Goal: Task Accomplishment & Management: Complete application form

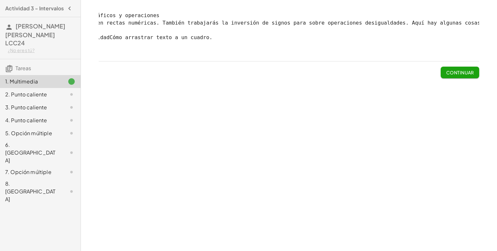
scroll to position [0, 198]
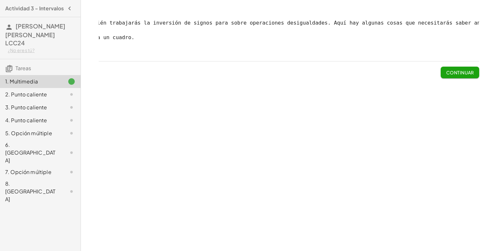
click at [423, 56] on div "Desigualdades: conceptos básicos de gráficos y operaciones Podrás escribir desi…" at bounding box center [289, 34] width 380 height 44
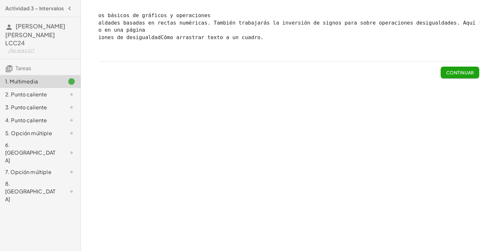
scroll to position [0, 0]
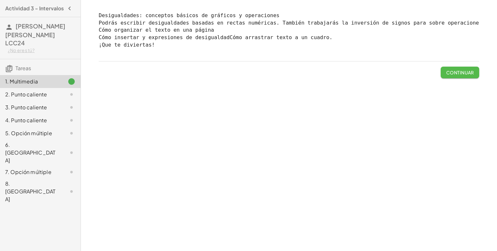
click at [454, 78] on button "Continuar" at bounding box center [460, 73] width 38 height 12
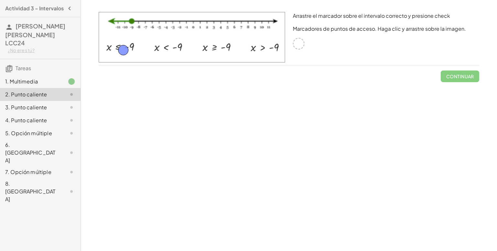
drag, startPoint x: 293, startPoint y: 42, endPoint x: 118, endPoint y: 47, distance: 175.4
click at [470, 72] on button "Continuar" at bounding box center [460, 77] width 38 height 12
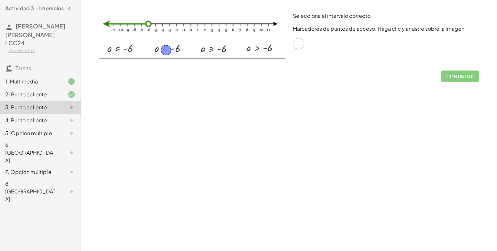
drag, startPoint x: 303, startPoint y: 43, endPoint x: 172, endPoint y: 49, distance: 131.8
click at [448, 77] on font "Continuar" at bounding box center [460, 76] width 28 height 6
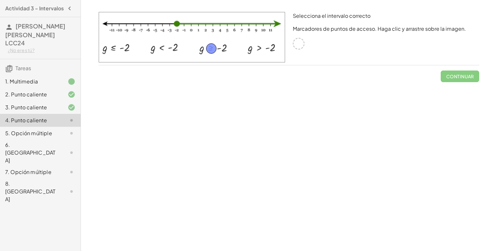
drag, startPoint x: 296, startPoint y: 45, endPoint x: 209, endPoint y: 50, distance: 87.5
click at [452, 73] on font "Continuar" at bounding box center [460, 76] width 28 height 6
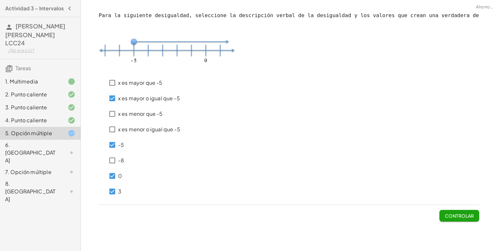
click at [466, 213] on font "Controlar" at bounding box center [459, 216] width 29 height 6
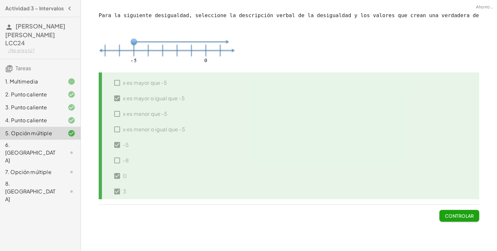
click at [466, 213] on font "Controlar" at bounding box center [459, 216] width 29 height 6
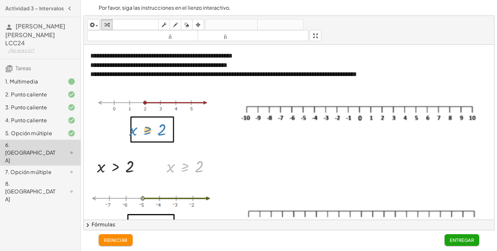
drag, startPoint x: 181, startPoint y: 162, endPoint x: 147, endPoint y: 124, distance: 50.7
click at [147, 124] on div "**********" at bounding box center [290, 226] width 412 height 362
click at [212, 163] on div at bounding box center [211, 166] width 7 height 7
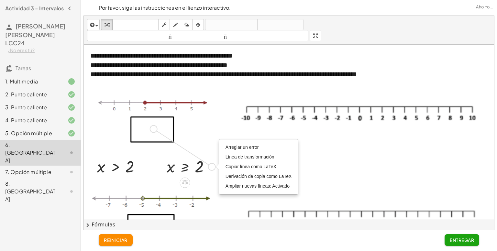
drag, startPoint x: 212, startPoint y: 163, endPoint x: 151, endPoint y: 125, distance: 71.1
click at [151, 125] on div "**********" at bounding box center [290, 226] width 412 height 362
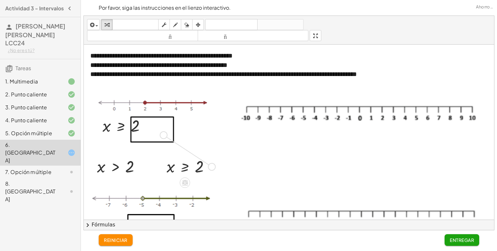
drag, startPoint x: 213, startPoint y: 164, endPoint x: 164, endPoint y: 131, distance: 58.9
click at [164, 131] on div "**********" at bounding box center [290, 226] width 412 height 362
drag, startPoint x: 140, startPoint y: 132, endPoint x: 197, endPoint y: 170, distance: 68.6
click at [197, 170] on div "**********" at bounding box center [290, 226] width 412 height 362
drag, startPoint x: 159, startPoint y: 131, endPoint x: 213, endPoint y: 166, distance: 64.0
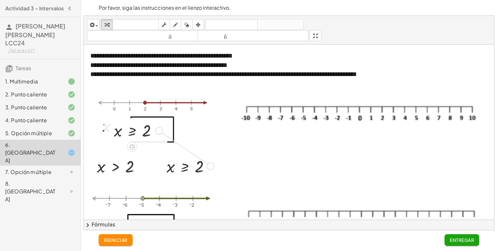
click at [213, 166] on div "**********" at bounding box center [290, 226] width 412 height 362
click at [176, 22] on icon "button" at bounding box center [175, 25] width 5 height 8
click at [382, 105] on div at bounding box center [290, 226] width 412 height 362
click at [382, 106] on div at bounding box center [290, 226] width 412 height 362
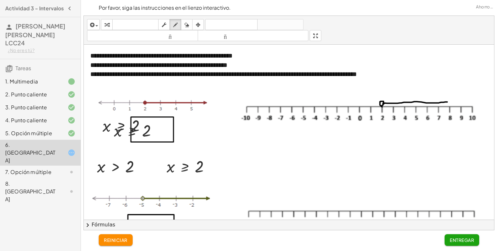
drag, startPoint x: 383, startPoint y: 104, endPoint x: 447, endPoint y: 101, distance: 64.7
click at [447, 101] on div at bounding box center [290, 226] width 412 height 362
click at [448, 98] on div at bounding box center [290, 226] width 412 height 362
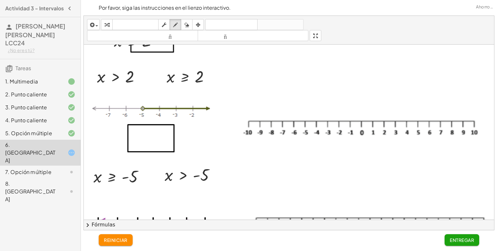
scroll to position [90, 0]
click at [202, 174] on div at bounding box center [290, 135] width 412 height 362
click at [205, 172] on div at bounding box center [290, 135] width 412 height 362
click at [187, 25] on icon "button" at bounding box center [186, 25] width 5 height 8
click at [204, 173] on div at bounding box center [290, 135] width 412 height 362
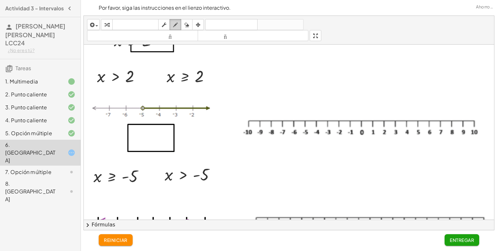
click at [171, 25] on div "button" at bounding box center [175, 25] width 8 height 8
click at [166, 24] on icon "button" at bounding box center [164, 25] width 5 height 8
drag, startPoint x: 217, startPoint y: 174, endPoint x: 157, endPoint y: 139, distance: 69.6
click at [157, 139] on div "**********" at bounding box center [290, 135] width 412 height 362
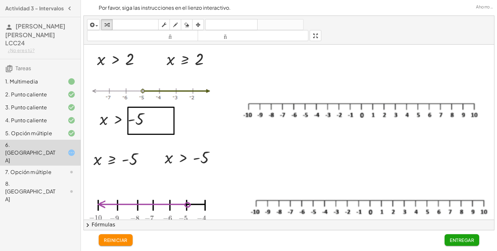
scroll to position [109, 0]
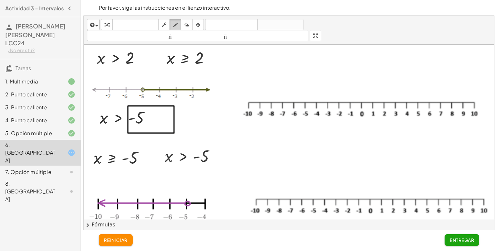
click at [176, 24] on icon "button" at bounding box center [175, 25] width 5 height 8
click at [305, 100] on div at bounding box center [290, 117] width 412 height 362
click at [303, 100] on div at bounding box center [290, 117] width 412 height 362
drag, startPoint x: 305, startPoint y: 97, endPoint x: 357, endPoint y: 92, distance: 52.4
click at [357, 92] on div at bounding box center [290, 117] width 412 height 362
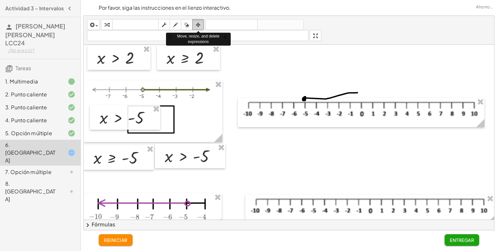
click at [193, 27] on button "arreglar" at bounding box center [198, 24] width 12 height 11
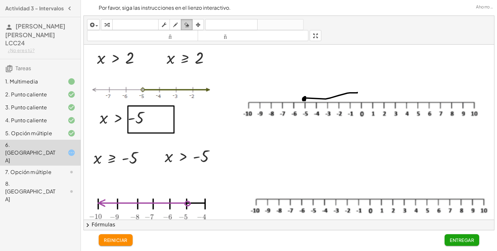
click at [189, 26] on icon "button" at bounding box center [186, 25] width 5 height 8
drag, startPoint x: 366, startPoint y: 89, endPoint x: 283, endPoint y: 74, distance: 84.5
click at [297, 90] on div at bounding box center [290, 117] width 412 height 362
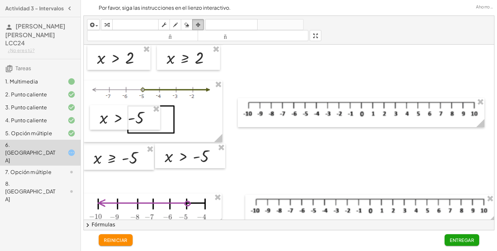
click at [194, 23] on div "button" at bounding box center [198, 25] width 8 height 8
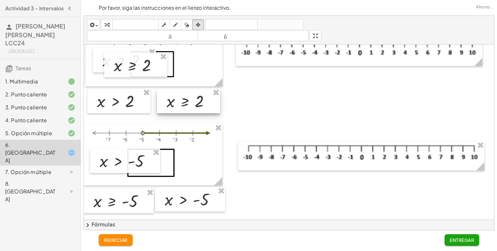
scroll to position [63, 0]
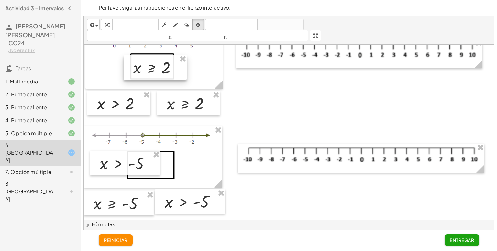
drag, startPoint x: 147, startPoint y: 66, endPoint x: 177, endPoint y: 71, distance: 31.1
click at [177, 71] on div at bounding box center [155, 67] width 63 height 25
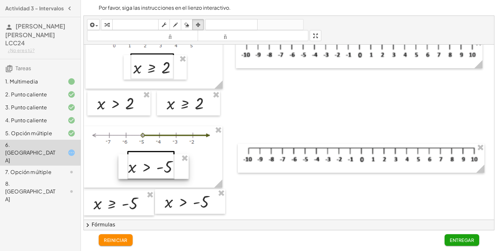
drag, startPoint x: 147, startPoint y: 164, endPoint x: 176, endPoint y: 167, distance: 28.7
click at [176, 167] on div at bounding box center [153, 166] width 70 height 25
click at [176, 25] on icon "button" at bounding box center [175, 25] width 5 height 8
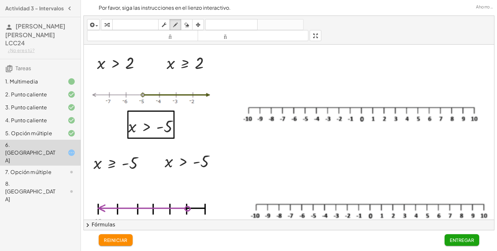
scroll to position [104, 0]
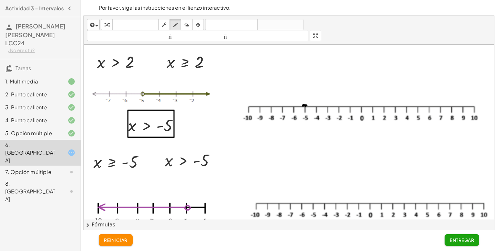
click at [307, 103] on div at bounding box center [290, 121] width 412 height 362
click at [187, 24] on icon "button" at bounding box center [186, 25] width 5 height 8
drag, startPoint x: 312, startPoint y: 100, endPoint x: 287, endPoint y: 45, distance: 60.7
click at [297, 103] on div at bounding box center [290, 121] width 412 height 362
click at [179, 20] on button "dibujar" at bounding box center [175, 24] width 12 height 11
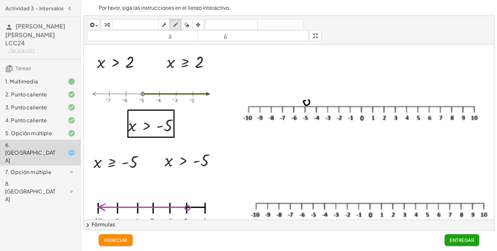
click at [305, 100] on div at bounding box center [290, 121] width 412 height 362
click at [188, 24] on icon "button" at bounding box center [186, 25] width 5 height 8
drag, startPoint x: 311, startPoint y: 104, endPoint x: 305, endPoint y: 101, distance: 6.2
click at [305, 101] on div at bounding box center [290, 121] width 412 height 362
click at [172, 26] on div "button" at bounding box center [175, 25] width 8 height 8
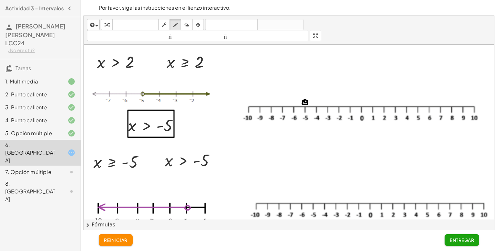
click at [306, 100] on div at bounding box center [290, 121] width 412 height 362
click at [188, 21] on icon "button" at bounding box center [186, 25] width 5 height 8
drag, startPoint x: 306, startPoint y: 101, endPoint x: 295, endPoint y: 96, distance: 12.2
click at [312, 102] on div at bounding box center [290, 121] width 412 height 362
click at [177, 22] on icon "button" at bounding box center [175, 25] width 5 height 8
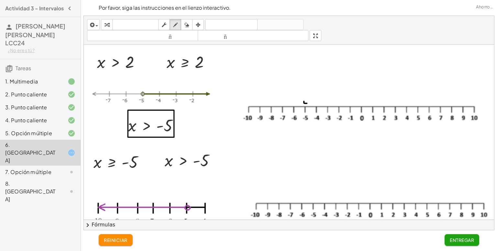
drag, startPoint x: 304, startPoint y: 101, endPoint x: 308, endPoint y: 103, distance: 4.2
click at [308, 103] on div at bounding box center [290, 121] width 412 height 362
click at [188, 25] on icon "button" at bounding box center [186, 25] width 5 height 8
drag, startPoint x: 305, startPoint y: 95, endPoint x: 253, endPoint y: 71, distance: 57.0
click at [307, 104] on div at bounding box center [290, 121] width 412 height 362
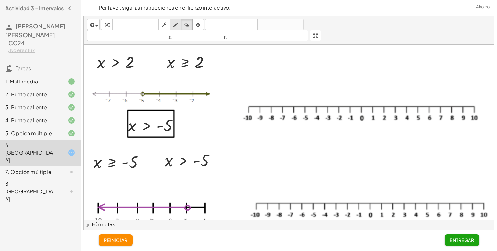
click at [172, 25] on div "button" at bounding box center [175, 25] width 8 height 8
click at [305, 101] on div at bounding box center [290, 121] width 412 height 362
click at [188, 27] on icon "button" at bounding box center [186, 25] width 5 height 8
drag, startPoint x: 300, startPoint y: 101, endPoint x: 304, endPoint y: 101, distance: 4.2
click at [304, 101] on div at bounding box center [290, 121] width 412 height 362
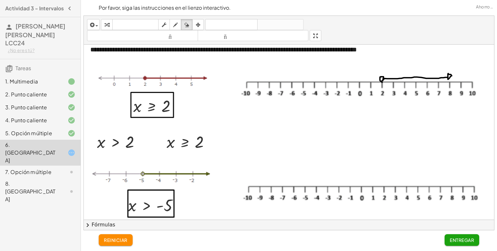
scroll to position [24, 0]
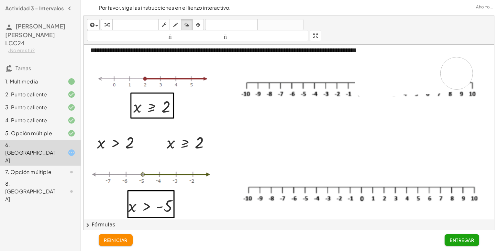
drag, startPoint x: 371, startPoint y: 85, endPoint x: 464, endPoint y: 70, distance: 95.0
click at [464, 70] on div at bounding box center [290, 202] width 412 height 362
click at [180, 26] on button "dibujar" at bounding box center [175, 24] width 12 height 11
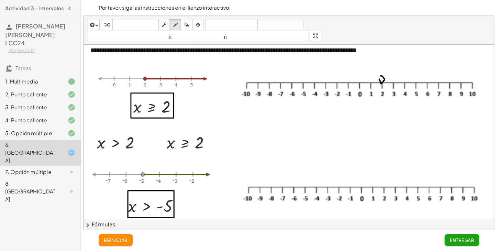
click at [379, 77] on div at bounding box center [290, 202] width 412 height 362
click at [187, 23] on icon "button" at bounding box center [186, 25] width 5 height 8
drag, startPoint x: 382, startPoint y: 79, endPoint x: 373, endPoint y: 74, distance: 10.3
click at [382, 79] on div at bounding box center [290, 202] width 412 height 362
click at [175, 24] on icon "button" at bounding box center [175, 25] width 5 height 8
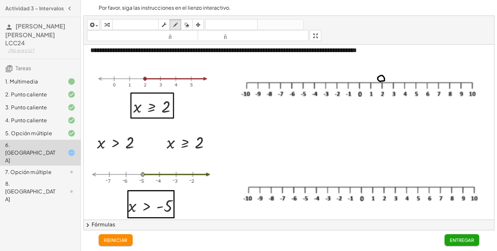
click at [382, 81] on div at bounding box center [290, 202] width 412 height 362
drag, startPoint x: 384, startPoint y: 78, endPoint x: 455, endPoint y: 77, distance: 70.8
click at [455, 77] on div at bounding box center [290, 202] width 412 height 362
click at [457, 78] on div at bounding box center [290, 202] width 412 height 362
click at [187, 19] on button "borrar" at bounding box center [187, 24] width 12 height 11
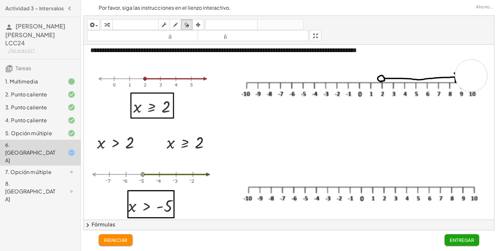
drag, startPoint x: 487, startPoint y: 73, endPoint x: 471, endPoint y: 75, distance: 16.7
click at [471, 75] on div at bounding box center [290, 202] width 412 height 362
click at [464, 72] on div at bounding box center [290, 202] width 412 height 362
click at [178, 25] on div "button" at bounding box center [175, 25] width 8 height 8
click at [448, 70] on div at bounding box center [290, 202] width 412 height 362
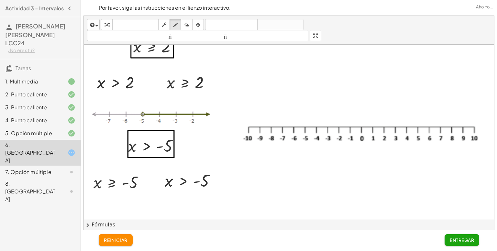
scroll to position [86, 0]
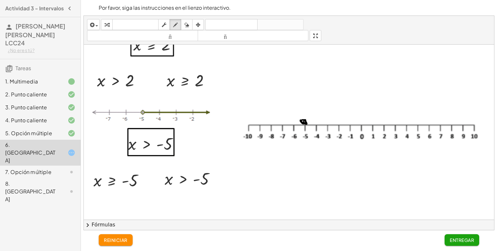
click at [306, 121] on div at bounding box center [290, 140] width 412 height 362
click at [186, 18] on div "insertar Seleccione uno: Expresión matemática Función Texto Vídeo de YouTube Gr…" at bounding box center [289, 30] width 410 height 29
click at [187, 21] on div "button" at bounding box center [186, 25] width 8 height 8
drag, startPoint x: 329, startPoint y: 127, endPoint x: 286, endPoint y: 104, distance: 49.2
click at [296, 118] on div at bounding box center [290, 140] width 412 height 362
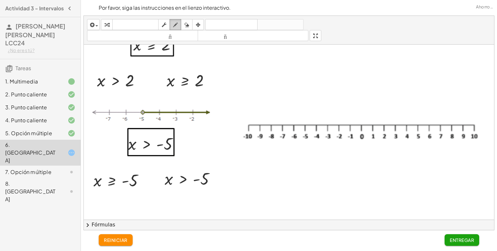
click at [176, 23] on icon "button" at bounding box center [175, 25] width 5 height 8
click at [304, 121] on div at bounding box center [290, 140] width 412 height 362
drag, startPoint x: 307, startPoint y: 121, endPoint x: 369, endPoint y: 122, distance: 61.8
click at [369, 122] on div at bounding box center [290, 140] width 412 height 362
click at [366, 123] on div at bounding box center [290, 140] width 412 height 362
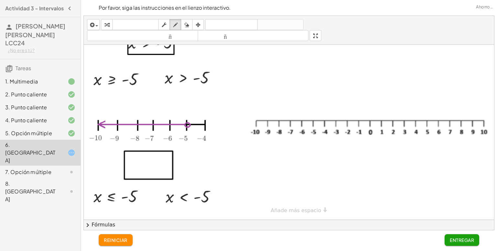
scroll to position [191, 0]
drag, startPoint x: 217, startPoint y: 191, endPoint x: 205, endPoint y: 191, distance: 11.3
click at [205, 191] on div at bounding box center [290, 38] width 412 height 362
click at [184, 27] on div "button" at bounding box center [186, 25] width 8 height 8
drag, startPoint x: 224, startPoint y: 192, endPoint x: 205, endPoint y: 189, distance: 18.8
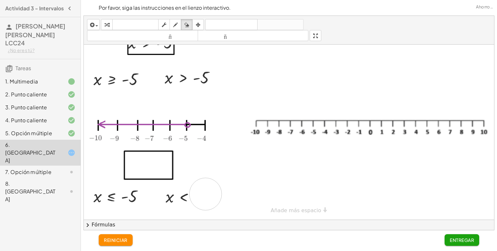
click at [205, 189] on div at bounding box center [290, 38] width 412 height 362
click at [168, 25] on div "button" at bounding box center [164, 25] width 8 height 8
drag, startPoint x: 217, startPoint y: 193, endPoint x: 145, endPoint y: 162, distance: 78.5
drag, startPoint x: 145, startPoint y: 162, endPoint x: 218, endPoint y: 184, distance: 76.6
click at [218, 186] on div at bounding box center [193, 196] width 62 height 21
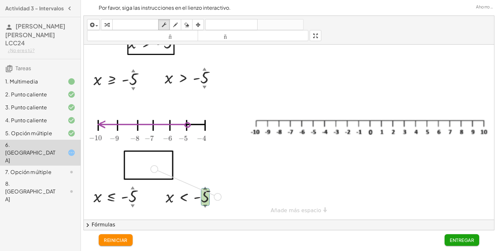
drag, startPoint x: 218, startPoint y: 191, endPoint x: 153, endPoint y: 162, distance: 71.1
click at [153, 162] on div "**********" at bounding box center [290, 38] width 412 height 362
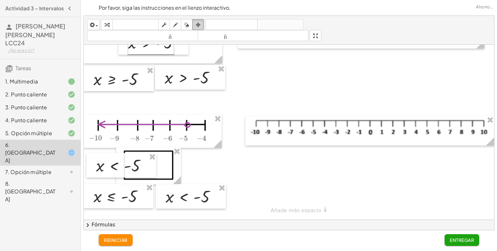
click at [200, 26] on icon "button" at bounding box center [198, 25] width 5 height 8
drag, startPoint x: 119, startPoint y: 161, endPoint x: 149, endPoint y: 161, distance: 30.1
click at [149, 161] on div at bounding box center [151, 165] width 70 height 25
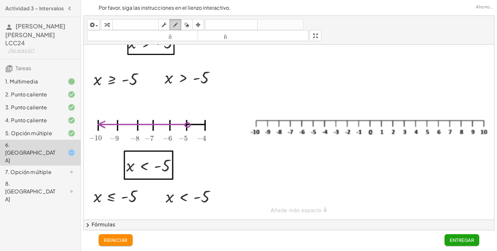
click at [179, 25] on div "button" at bounding box center [175, 25] width 8 height 8
drag, startPoint x: 313, startPoint y: 115, endPoint x: 309, endPoint y: 113, distance: 4.1
click at [309, 113] on div at bounding box center [290, 38] width 412 height 362
drag, startPoint x: 311, startPoint y: 112, endPoint x: 262, endPoint y: 114, distance: 49.5
click at [262, 114] on div at bounding box center [290, 38] width 412 height 362
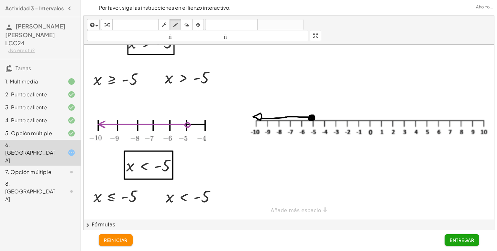
click at [261, 111] on div at bounding box center [290, 38] width 412 height 362
click at [468, 242] on font "Entregar" at bounding box center [462, 240] width 24 height 6
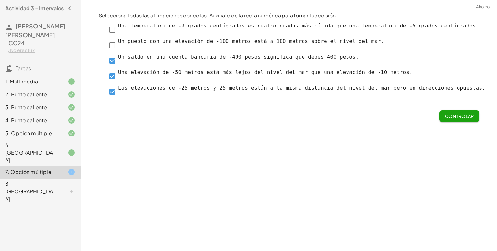
click at [450, 112] on button "Controlar" at bounding box center [459, 116] width 40 height 12
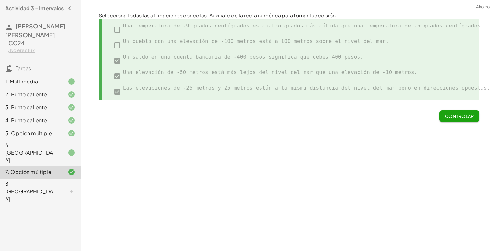
click at [450, 112] on button "Controlar" at bounding box center [459, 116] width 40 height 12
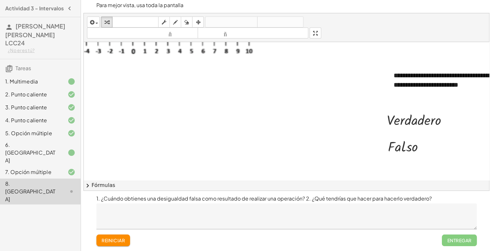
scroll to position [37, 153]
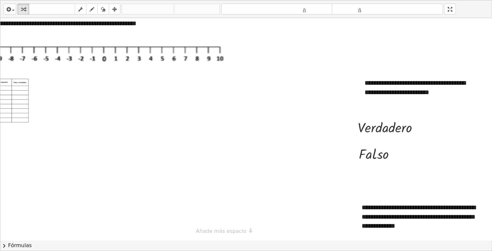
click at [317, 58] on div "**********" at bounding box center [245, 125] width 491 height 250
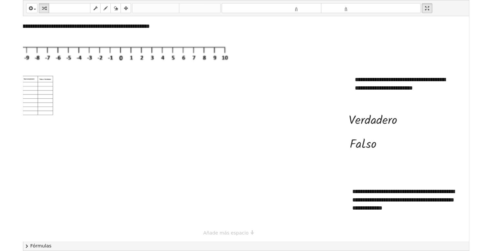
scroll to position [0, 0]
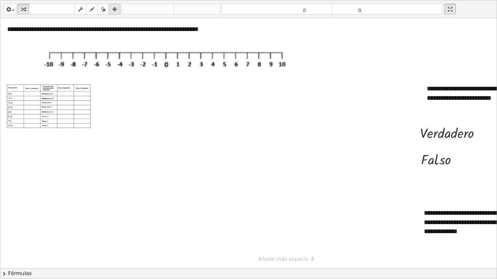
click at [115, 12] on icon "button" at bounding box center [114, 9] width 5 height 8
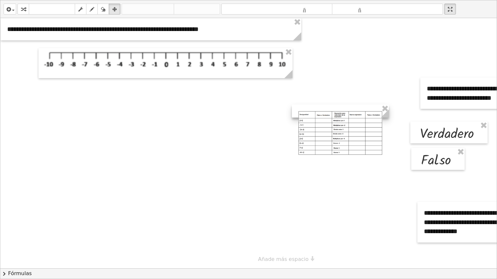
drag, startPoint x: 82, startPoint y: 78, endPoint x: 373, endPoint y: 105, distance: 292.7
click at [373, 105] on div at bounding box center [340, 111] width 97 height 13
click at [114, 8] on icon "button" at bounding box center [114, 9] width 5 height 8
drag, startPoint x: 457, startPoint y: 11, endPoint x: 457, endPoint y: -17, distance: 28.1
click at [457, 0] on html "Actividad 3 - Intervalos [PERSON_NAME] [PERSON_NAME] LCC24 ¿No eres tú? Tareas …" at bounding box center [248, 139] width 497 height 279
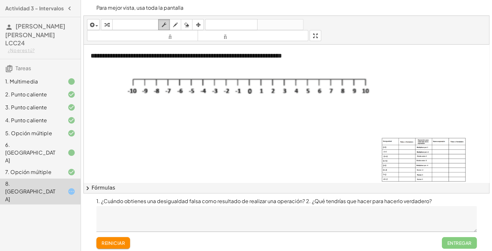
click at [163, 21] on div "button" at bounding box center [164, 25] width 8 height 8
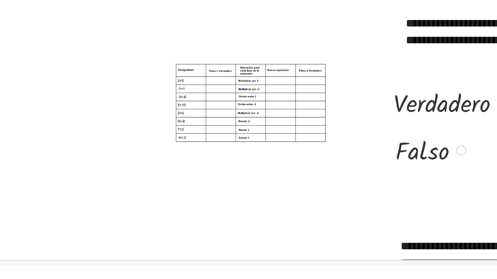
scroll to position [65, 153]
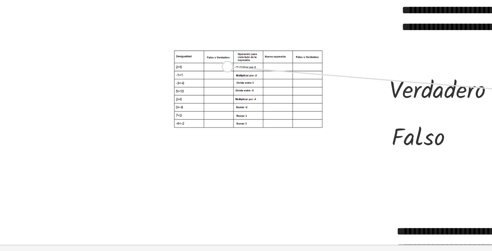
drag, startPoint x: 411, startPoint y: 93, endPoint x: 255, endPoint y: 81, distance: 156.4
click at [255, 81] on div "**********" at bounding box center [212, 94] width 553 height 228
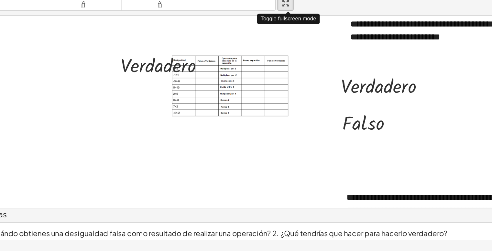
drag, startPoint x: 314, startPoint y: 36, endPoint x: 284, endPoint y: 32, distance: 30.7
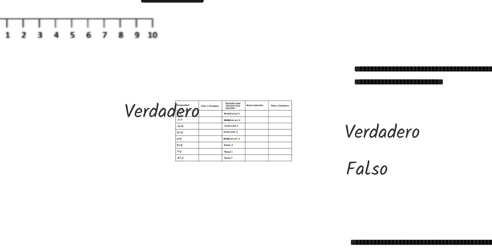
click at [284, 32] on div "**********" at bounding box center [245, 125] width 491 height 250
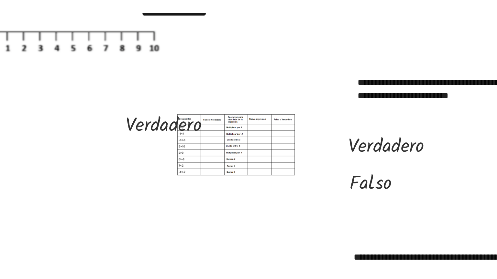
scroll to position [0, 62]
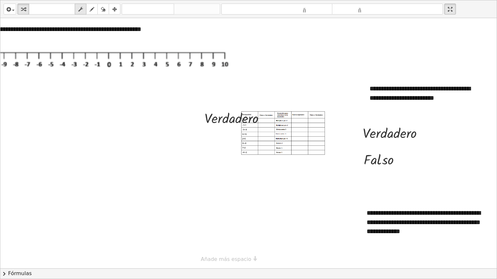
click at [84, 7] on div "button" at bounding box center [80, 9] width 8 height 8
click at [114, 11] on icon "button" at bounding box center [114, 9] width 5 height 8
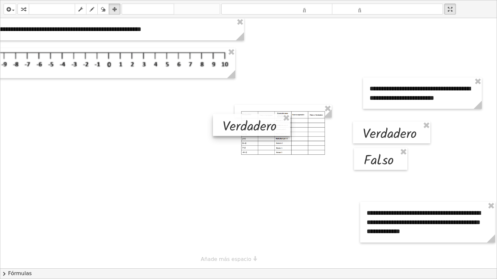
drag, startPoint x: 243, startPoint y: 118, endPoint x: 261, endPoint y: 126, distance: 19.6
click at [261, 126] on div at bounding box center [251, 125] width 77 height 22
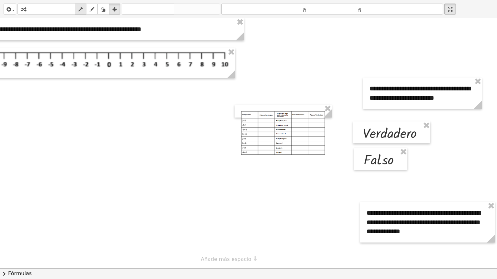
click at [83, 10] on div "button" at bounding box center [80, 9] width 8 height 8
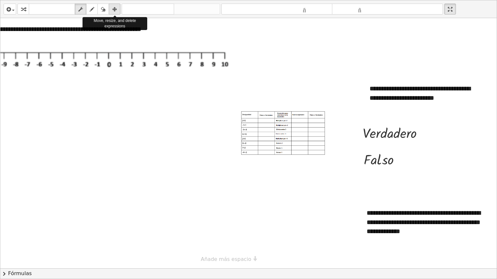
click at [114, 7] on icon "button" at bounding box center [114, 9] width 5 height 8
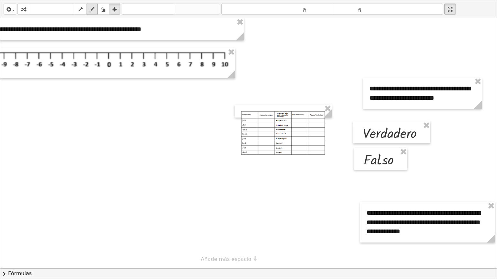
click at [91, 10] on icon "button" at bounding box center [92, 9] width 5 height 8
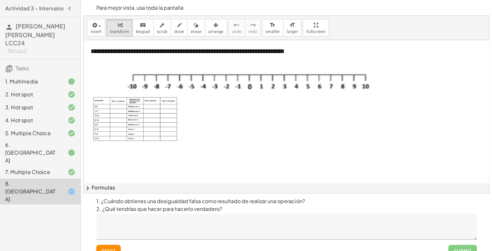
scroll to position [0, 153]
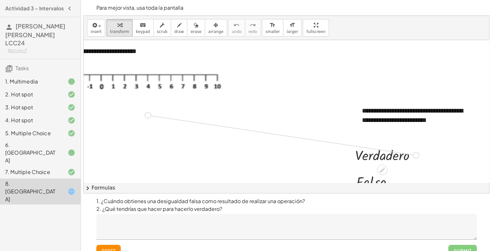
drag, startPoint x: 369, startPoint y: 130, endPoint x: 137, endPoint y: 113, distance: 232.2
click at [137, 113] on div "**********" at bounding box center [212, 154] width 553 height 228
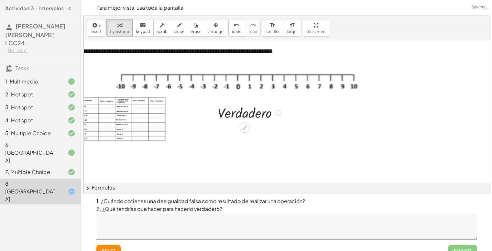
scroll to position [0, 9]
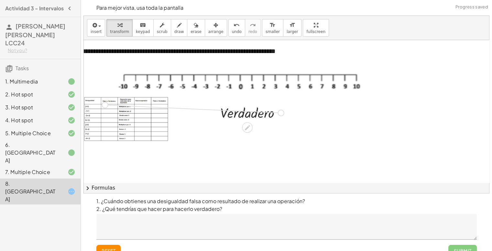
drag, startPoint x: 282, startPoint y: 112, endPoint x: 105, endPoint y: 105, distance: 177.7
click at [105, 105] on div "**********" at bounding box center [351, 154] width 553 height 228
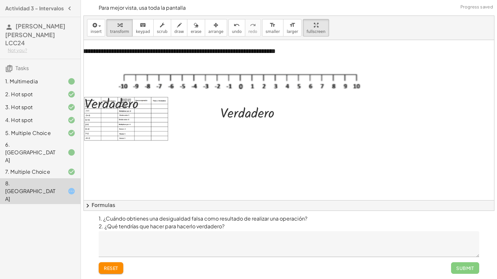
drag, startPoint x: 294, startPoint y: 20, endPoint x: 294, endPoint y: 48, distance: 28.1
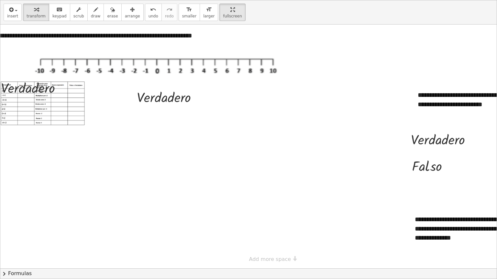
click at [294, 48] on div "**********" at bounding box center [248, 139] width 496 height 279
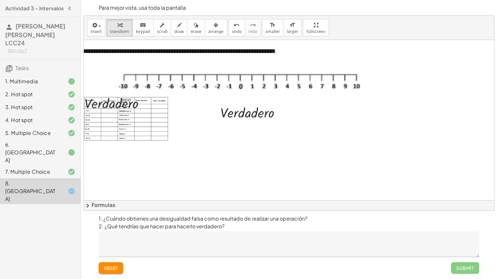
click at [221, 0] on html "Actividad 3 - Intervalos [PERSON_NAME] [PERSON_NAME] [PERSON_NAME] LCC24 Not yo…" at bounding box center [248, 139] width 497 height 279
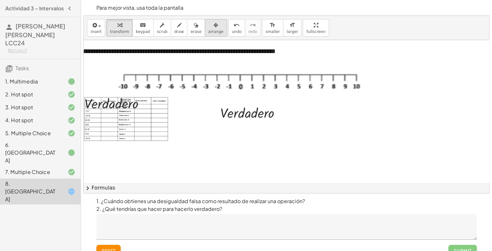
click at [208, 31] on span "arrange" at bounding box center [215, 31] width 15 height 5
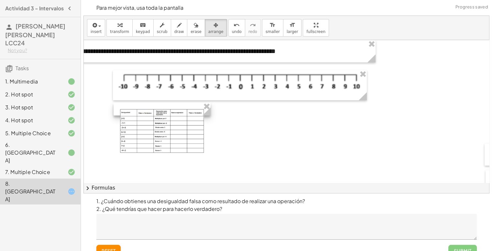
drag, startPoint x: 146, startPoint y: 94, endPoint x: 182, endPoint y: 106, distance: 37.8
click at [182, 106] on div at bounding box center [162, 109] width 97 height 13
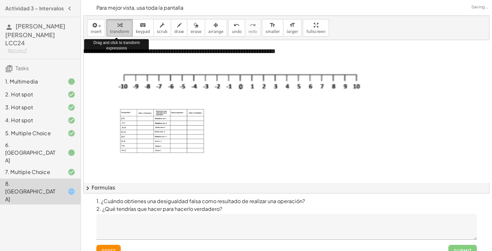
click at [120, 31] on span "transform" at bounding box center [119, 31] width 19 height 5
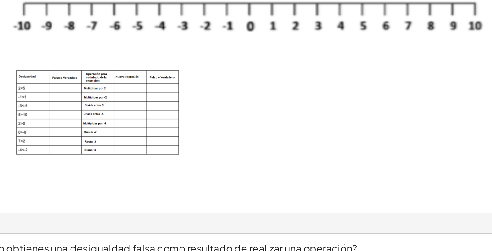
scroll to position [0, 0]
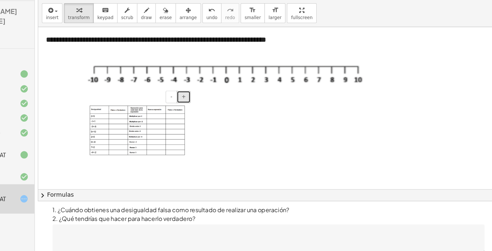
click at [213, 101] on span "+" at bounding box center [212, 101] width 4 height 5
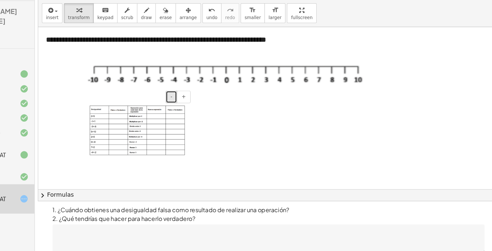
click at [204, 102] on button "-" at bounding box center [201, 101] width 10 height 11
click at [213, 26] on icon "button" at bounding box center [215, 25] width 5 height 8
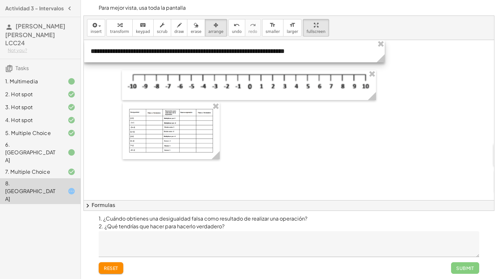
click at [277, 39] on div "**********" at bounding box center [289, 113] width 410 height 195
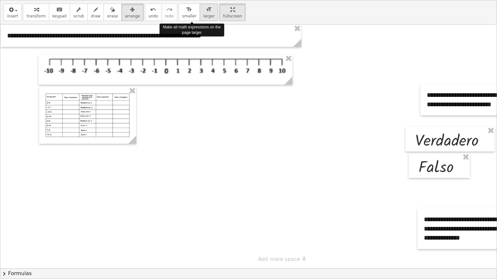
click at [206, 8] on icon "format_size" at bounding box center [209, 10] width 6 height 8
click at [186, 11] on icon "format_size" at bounding box center [189, 10] width 6 height 8
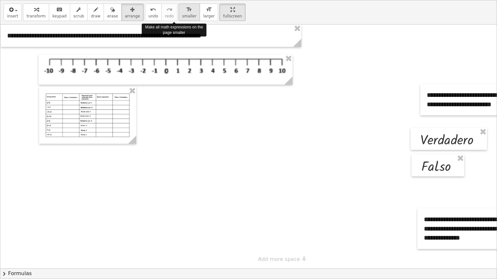
click at [186, 11] on icon "format_size" at bounding box center [189, 10] width 6 height 8
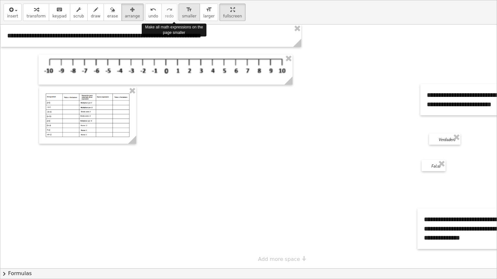
click at [186, 11] on icon "format_size" at bounding box center [189, 10] width 6 height 8
click at [206, 11] on icon "format_size" at bounding box center [209, 10] width 6 height 8
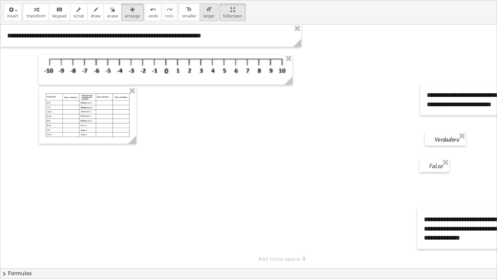
click at [206, 11] on icon "format_size" at bounding box center [209, 10] width 6 height 8
click at [219, 0] on html "Actividad 3 - Intervalos LOPEZ HERNANDEZ LIZBETH DAYANARA LCC24 Not you? Tasks …" at bounding box center [248, 139] width 497 height 279
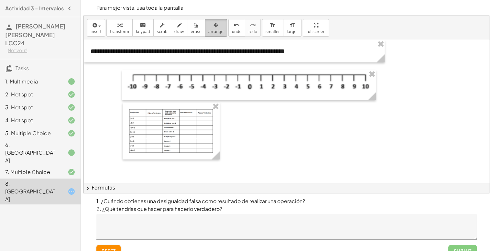
click at [208, 31] on span "arrange" at bounding box center [215, 31] width 15 height 5
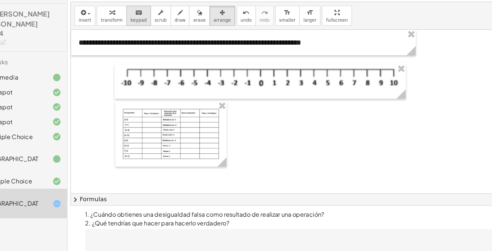
click at [142, 26] on div "keyboard" at bounding box center [143, 25] width 14 height 8
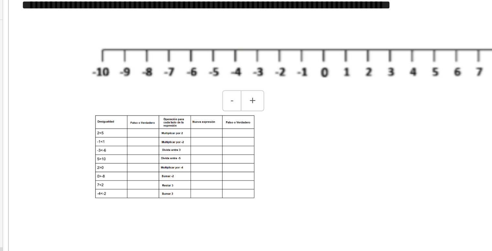
click at [155, 116] on img at bounding box center [171, 131] width 84 height 44
click at [155, 117] on img at bounding box center [171, 131] width 84 height 44
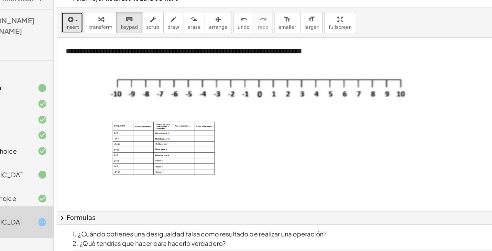
click at [103, 27] on button "insert" at bounding box center [96, 27] width 18 height 17
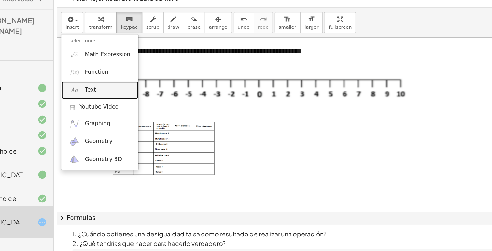
click at [124, 78] on link "Text" at bounding box center [118, 83] width 63 height 15
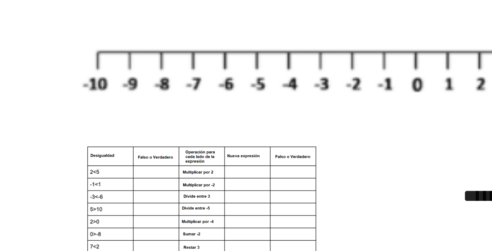
scroll to position [1, 0]
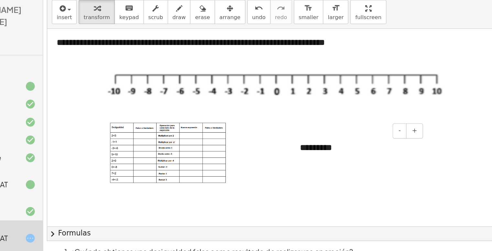
drag, startPoint x: 313, startPoint y: 115, endPoint x: 267, endPoint y: 120, distance: 46.2
click at [267, 120] on div "- + *********" at bounding box center [308, 126] width 97 height 22
drag, startPoint x: 319, startPoint y: 130, endPoint x: 303, endPoint y: 130, distance: 15.2
click at [305, 130] on div "*********" at bounding box center [308, 126] width 97 height 22
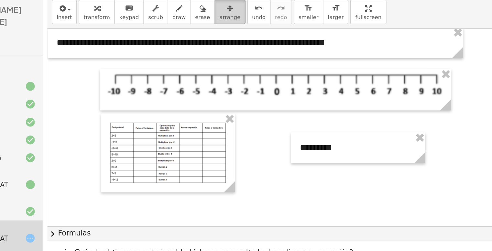
click at [208, 27] on div "button" at bounding box center [215, 25] width 15 height 8
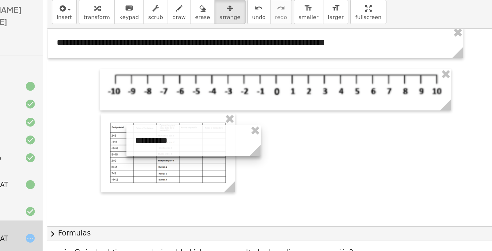
drag, startPoint x: 310, startPoint y: 122, endPoint x: 190, endPoint y: 116, distance: 120.1
click at [190, 116] on div at bounding box center [189, 121] width 97 height 22
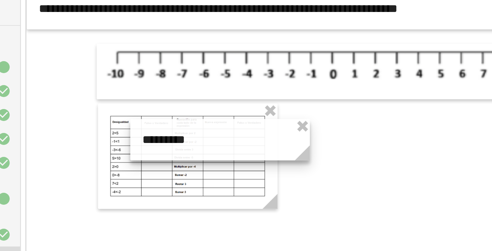
click at [178, 128] on div at bounding box center [188, 121] width 97 height 22
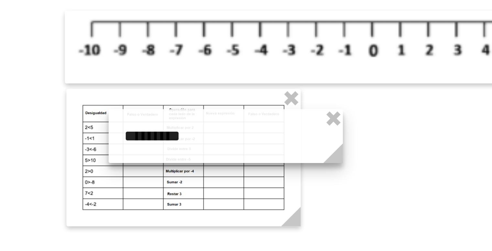
drag, startPoint x: 178, startPoint y: 128, endPoint x: 170, endPoint y: 116, distance: 14.4
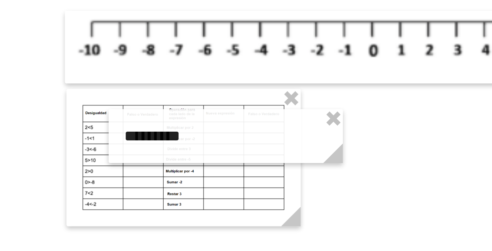
drag, startPoint x: 170, startPoint y: 116, endPoint x: 235, endPoint y: 146, distance: 72.1
click at [235, 146] on div at bounding box center [360, 153] width 553 height 228
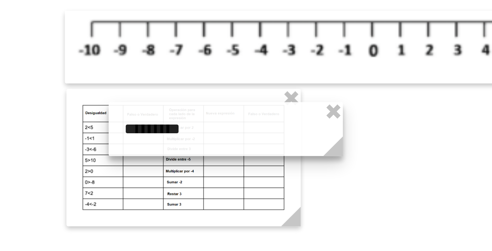
drag, startPoint x: 185, startPoint y: 124, endPoint x: 185, endPoint y: 118, distance: 5.9
click at [185, 118] on div at bounding box center [188, 118] width 97 height 22
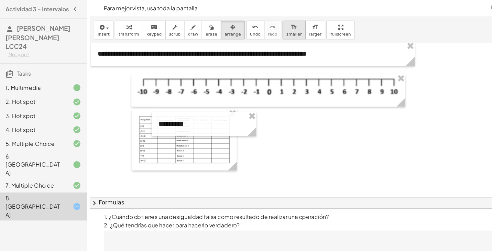
click at [269, 28] on icon "format_size" at bounding box center [272, 25] width 6 height 8
click at [183, 122] on div at bounding box center [189, 115] width 97 height 22
click at [208, 31] on span "arrange" at bounding box center [215, 31] width 15 height 5
click at [270, 112] on div at bounding box center [360, 153] width 553 height 228
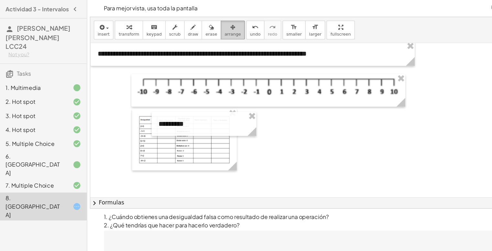
click at [205, 33] on button "arrange" at bounding box center [216, 27] width 22 height 17
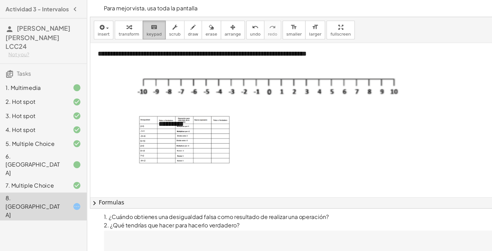
click at [140, 27] on icon "keyboard" at bounding box center [143, 25] width 6 height 8
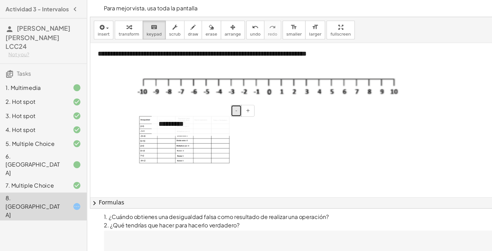
click at [219, 104] on span "-" at bounding box center [219, 102] width 2 height 5
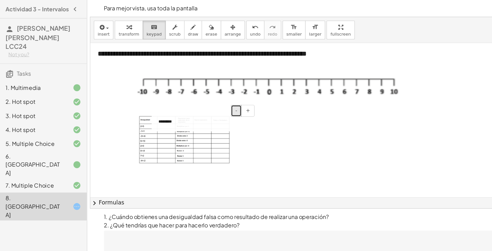
click at [219, 104] on span "-" at bounding box center [219, 102] width 2 height 5
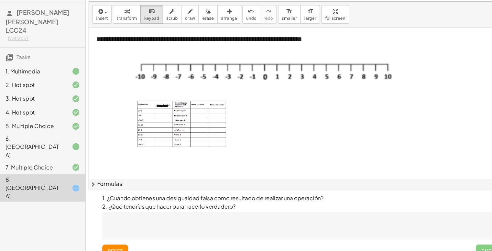
scroll to position [8, 0]
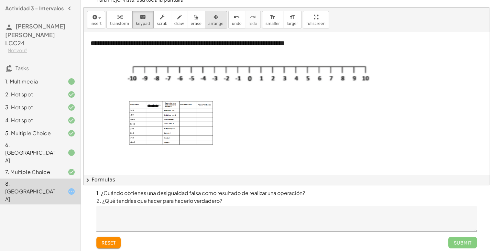
click at [213, 14] on icon "button" at bounding box center [215, 17] width 5 height 8
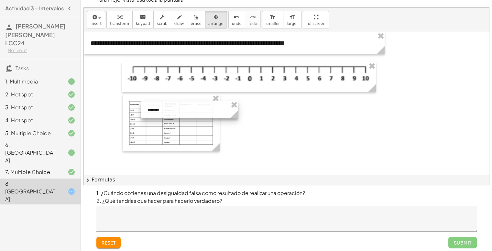
drag, startPoint x: 175, startPoint y: 108, endPoint x: 175, endPoint y: 112, distance: 3.9
click at [175, 112] on div at bounding box center [189, 109] width 97 height 17
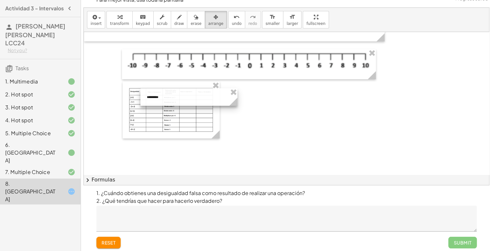
click at [178, 102] on div at bounding box center [188, 96] width 97 height 17
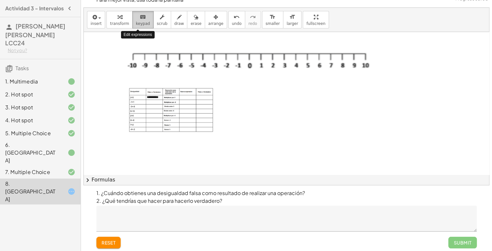
click at [140, 20] on icon "keyboard" at bounding box center [143, 17] width 6 height 8
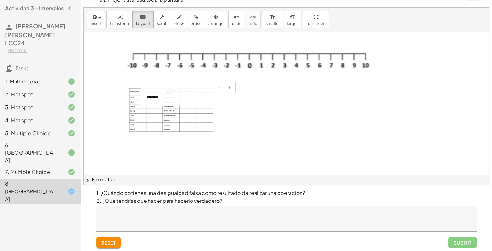
click at [158, 98] on div "*********" at bounding box center [188, 96] width 97 height 17
click at [217, 89] on button "-" at bounding box center [219, 87] width 10 height 11
click at [218, 90] on button "-" at bounding box center [219, 87] width 10 height 11
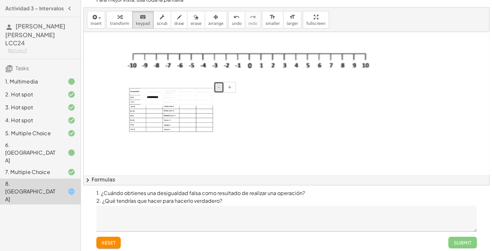
click at [218, 90] on button "-" at bounding box center [219, 87] width 10 height 11
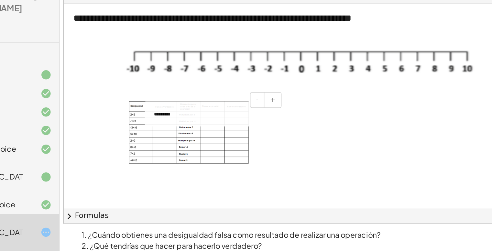
scroll to position [8, 0]
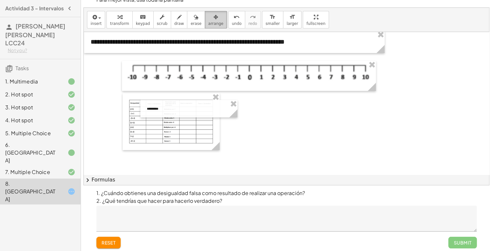
click at [208, 24] on span "arrange" at bounding box center [215, 23] width 15 height 5
click at [173, 109] on div at bounding box center [188, 108] width 97 height 17
click at [173, 110] on div at bounding box center [189, 109] width 97 height 17
click at [246, 126] on div at bounding box center [360, 145] width 553 height 228
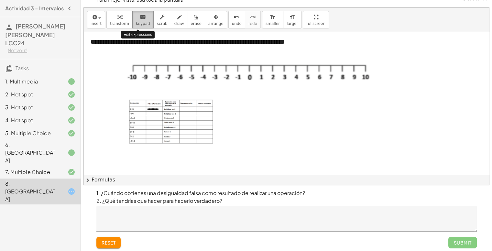
click at [140, 23] on span "keypad" at bounding box center [143, 23] width 14 height 5
click at [140, 20] on icon "keyboard" at bounding box center [143, 17] width 6 height 8
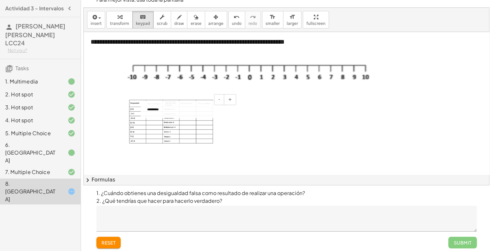
click at [154, 105] on div "*********" at bounding box center [189, 109] width 97 height 17
click at [163, 106] on div "*********" at bounding box center [189, 109] width 97 height 17
click at [285, 120] on div at bounding box center [360, 145] width 553 height 228
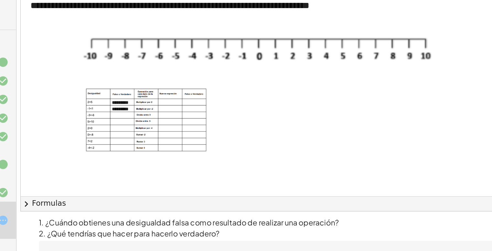
scroll to position [1, 0]
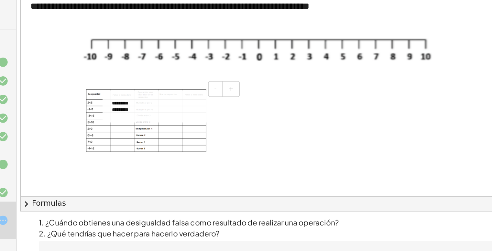
click at [163, 117] on div "********* *********" at bounding box center [189, 112] width 97 height 22
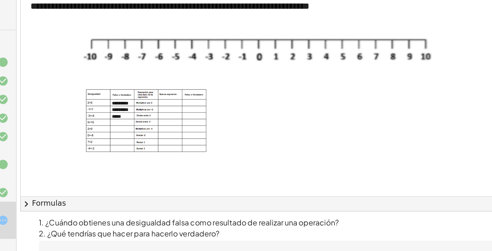
click at [249, 109] on div at bounding box center [360, 145] width 553 height 228
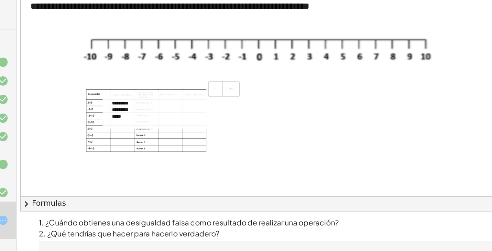
click at [164, 119] on div "*****" at bounding box center [189, 119] width 84 height 5
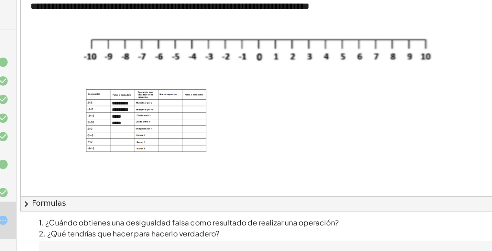
click at [279, 138] on div at bounding box center [360, 145] width 553 height 228
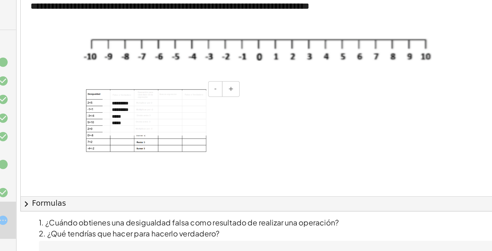
click at [162, 123] on div "*****" at bounding box center [189, 124] width 84 height 5
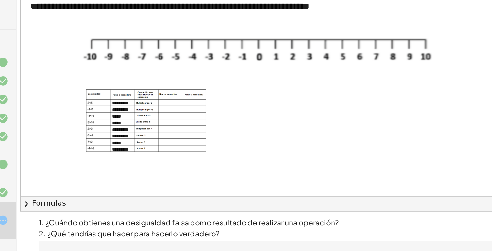
click at [275, 118] on div at bounding box center [360, 145] width 553 height 228
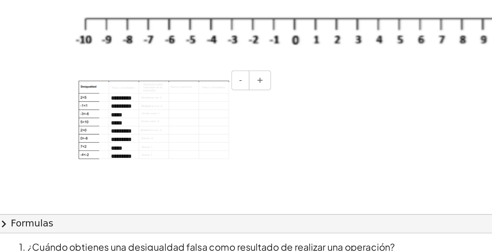
scroll to position [1, 0]
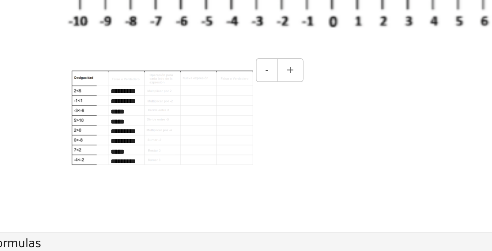
click at [185, 114] on div "*********" at bounding box center [189, 114] width 84 height 5
click at [185, 108] on div "********* ********* ***** ***** ********* ********* ***** *********" at bounding box center [189, 126] width 97 height 50
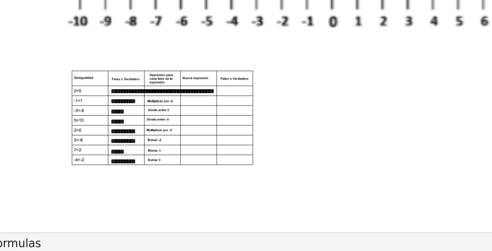
click at [276, 118] on div at bounding box center [360, 145] width 553 height 228
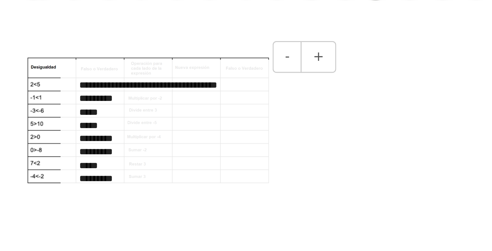
scroll to position [8, 0]
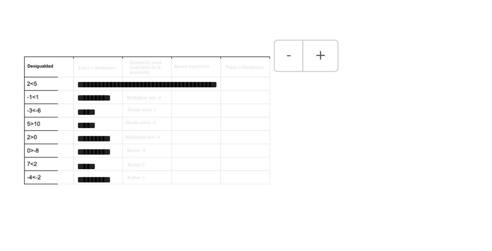
click at [188, 117] on div "*****" at bounding box center [189, 119] width 84 height 5
click at [189, 113] on div "*********" at bounding box center [189, 114] width 84 height 5
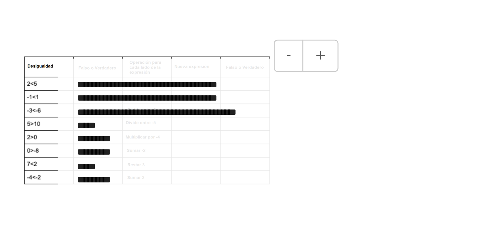
click at [169, 121] on div "*****" at bounding box center [189, 123] width 84 height 5
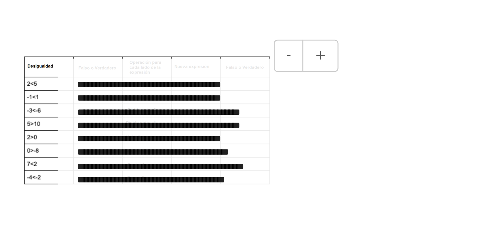
click at [201, 109] on div "**********" at bounding box center [189, 126] width 97 height 50
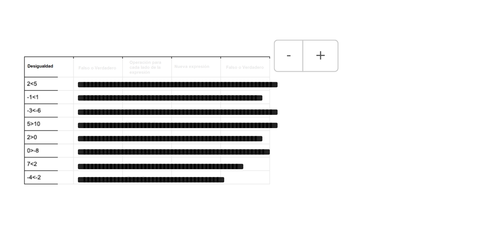
click at [195, 132] on div "**********" at bounding box center [189, 132] width 84 height 5
click at [183, 132] on div "**********" at bounding box center [189, 132] width 84 height 5
click at [195, 132] on div "**********" at bounding box center [189, 132] width 84 height 5
click at [195, 140] on div "**********" at bounding box center [189, 142] width 84 height 5
click at [195, 137] on div "**********" at bounding box center [189, 137] width 84 height 5
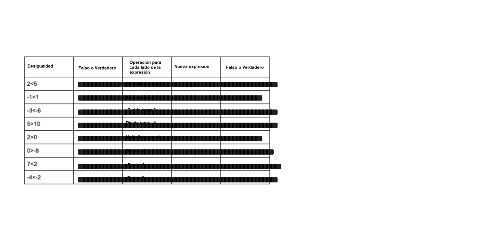
click at [258, 141] on div at bounding box center [360, 145] width 553 height 228
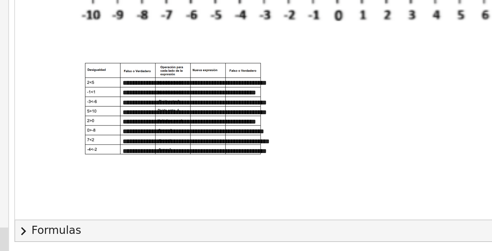
scroll to position [1, 16]
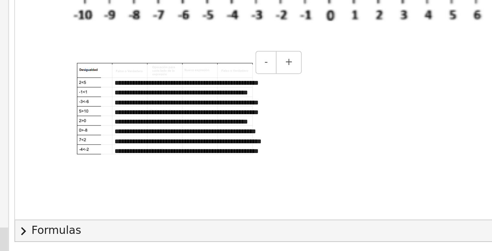
click at [188, 125] on div "**********" at bounding box center [173, 123] width 84 height 5
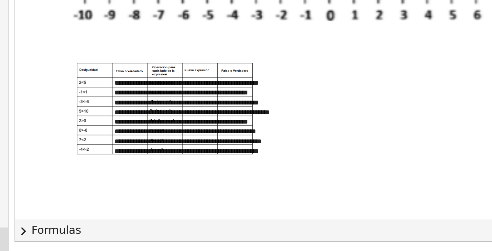
click at [244, 131] on div at bounding box center [344, 145] width 553 height 228
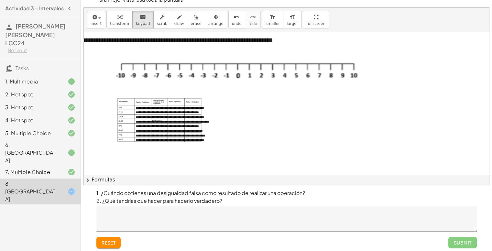
scroll to position [10, 0]
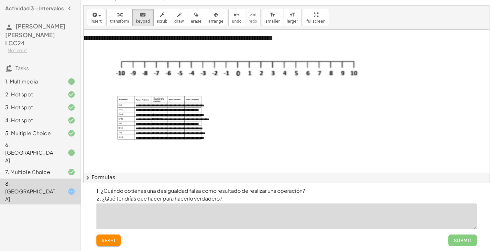
click at [214, 216] on textarea at bounding box center [286, 216] width 380 height 26
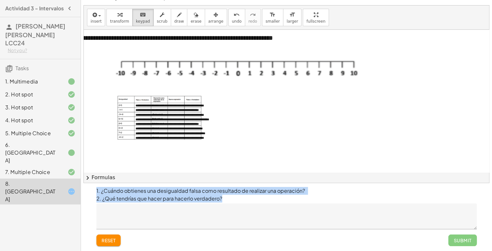
drag, startPoint x: 224, startPoint y: 199, endPoint x: 89, endPoint y: 189, distance: 134.9
click at [89, 189] on div "**********" at bounding box center [286, 121] width 411 height 262
copy p "1. ¿Cuándo obtienes una desigualdad falsa como resultado de realizar una operac…"
click at [91, 175] on span "chevron_right" at bounding box center [88, 178] width 8 height 8
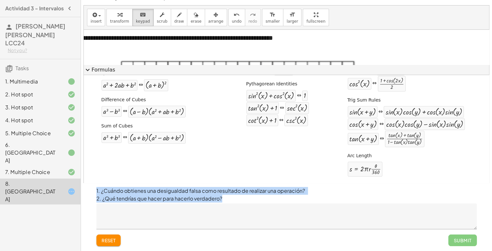
scroll to position [0, 0]
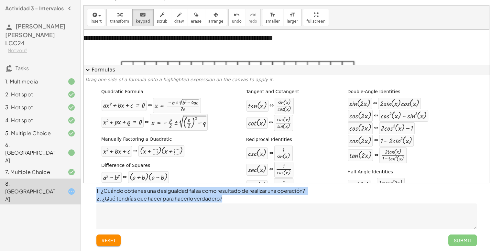
click at [87, 68] on span "expand_more" at bounding box center [88, 70] width 8 height 8
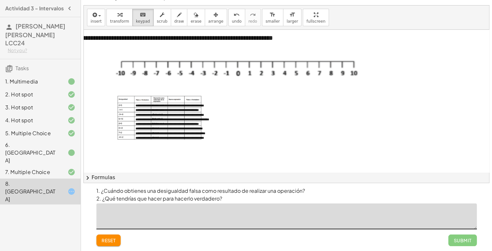
click at [109, 210] on textarea at bounding box center [286, 216] width 380 height 26
paste textarea "**********"
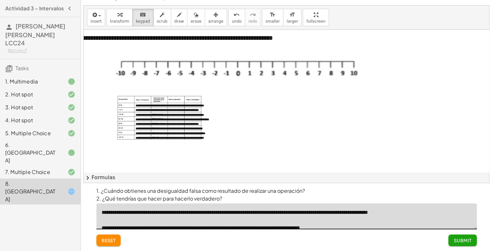
scroll to position [8, 0]
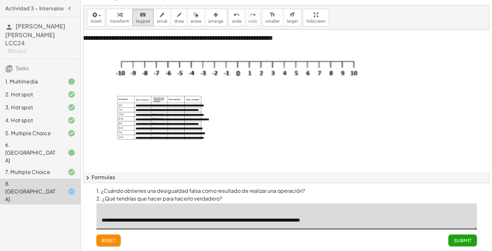
click at [104, 214] on textarea "**********" at bounding box center [286, 216] width 380 height 26
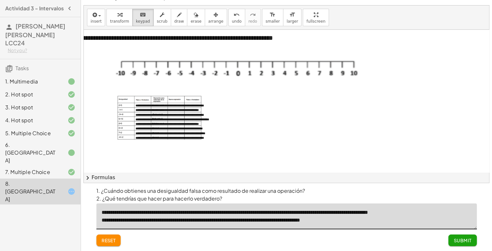
scroll to position [0, 0]
click at [101, 221] on textarea "**********" at bounding box center [286, 216] width 380 height 26
click at [158, 220] on textarea "**********" at bounding box center [286, 216] width 380 height 26
click at [145, 222] on textarea "**********" at bounding box center [286, 216] width 380 height 26
click at [172, 220] on textarea "**********" at bounding box center [286, 216] width 380 height 26
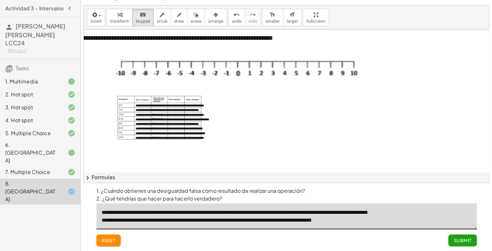
click at [224, 222] on textarea "**********" at bounding box center [286, 216] width 380 height 26
click at [223, 222] on textarea "**********" at bounding box center [286, 216] width 380 height 26
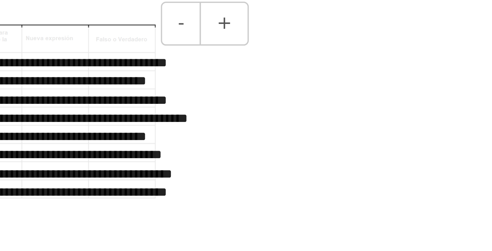
scroll to position [8, 0]
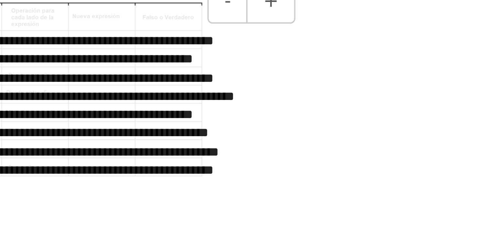
type textarea "**********"
click at [187, 104] on div "**********" at bounding box center [189, 104] width 84 height 5
click at [185, 114] on div "**********" at bounding box center [189, 114] width 84 height 5
click at [189, 113] on div "**********" at bounding box center [189, 114] width 84 height 5
click at [188, 118] on div "**********" at bounding box center [189, 118] width 84 height 5
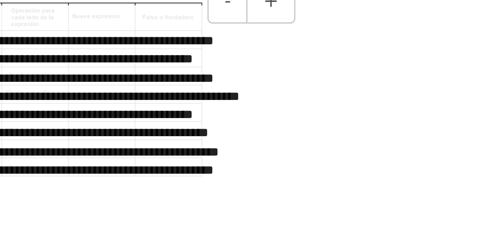
click at [205, 105] on div "**********" at bounding box center [189, 104] width 84 height 5
click at [211, 113] on div "**********" at bounding box center [189, 114] width 84 height 5
click at [207, 117] on div "**********" at bounding box center [189, 118] width 84 height 5
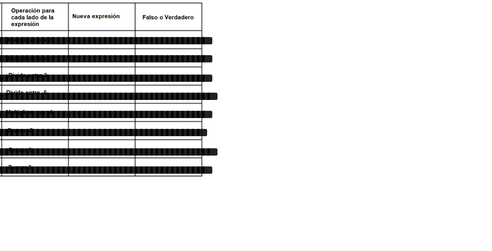
click at [251, 115] on div at bounding box center [360, 135] width 553 height 228
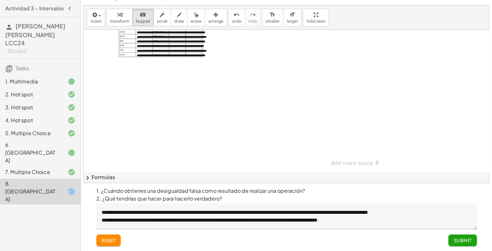
scroll to position [90, 0]
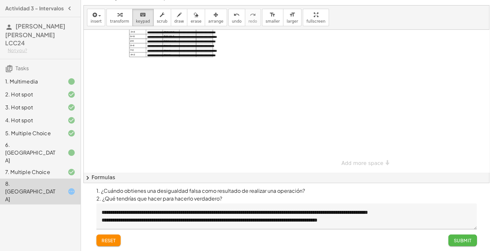
click at [455, 237] on span "Submit" at bounding box center [462, 240] width 18 height 6
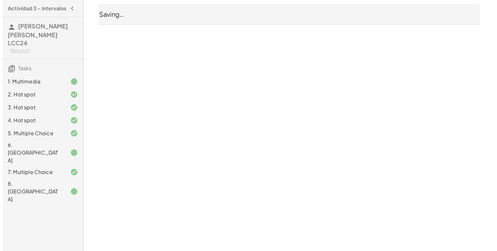
scroll to position [0, 0]
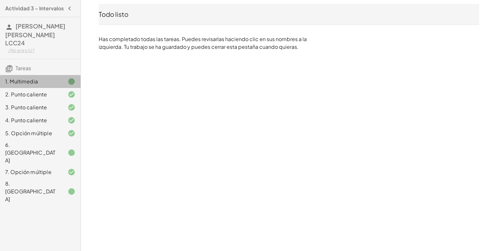
click at [53, 109] on div "1. Multimedia" at bounding box center [40, 115] width 81 height 13
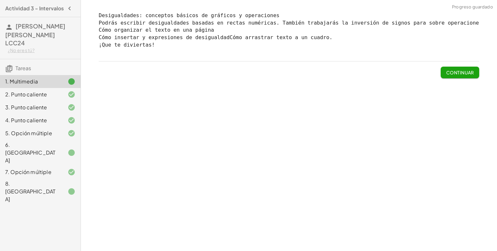
click at [42, 188] on div "8. [GEOGRAPHIC_DATA]" at bounding box center [31, 199] width 52 height 23
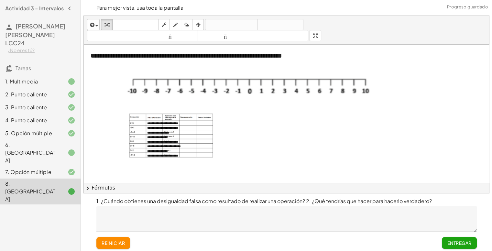
click at [40, 177] on font "7. Opción múltiple" at bounding box center [28, 180] width 46 height 7
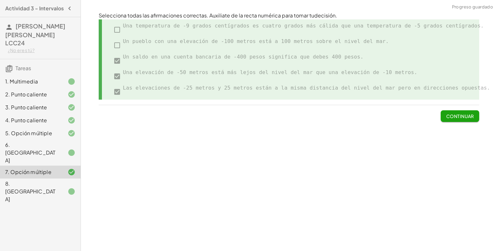
click at [41, 188] on div "8. [GEOGRAPHIC_DATA]" at bounding box center [31, 199] width 52 height 23
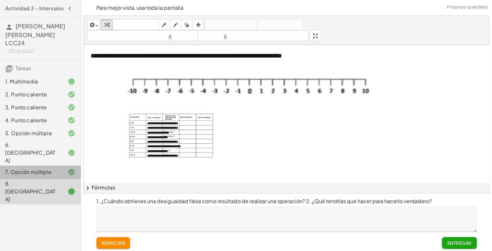
click at [17, 177] on font "7. Opción múltiple" at bounding box center [28, 180] width 46 height 7
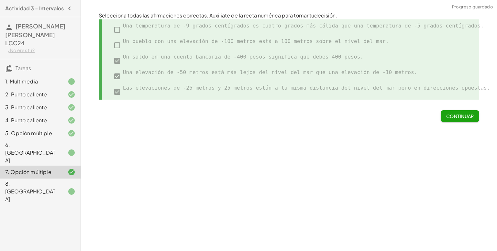
click at [22, 187] on div "6. [GEOGRAPHIC_DATA]" at bounding box center [40, 200] width 81 height 26
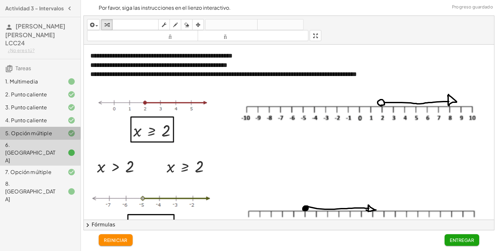
click at [28, 174] on div "5. Opción múltiple" at bounding box center [40, 180] width 81 height 13
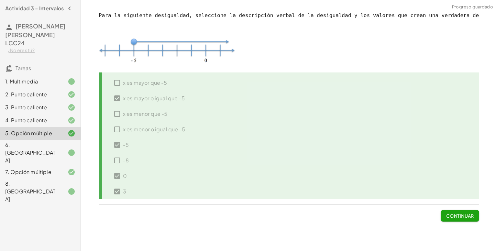
click at [28, 149] on div "6. [GEOGRAPHIC_DATA]" at bounding box center [31, 160] width 52 height 23
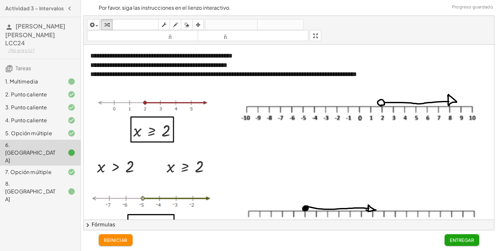
click at [55, 86] on div "1. Multimedia" at bounding box center [31, 90] width 52 height 8
